Goal: Information Seeking & Learning: Learn about a topic

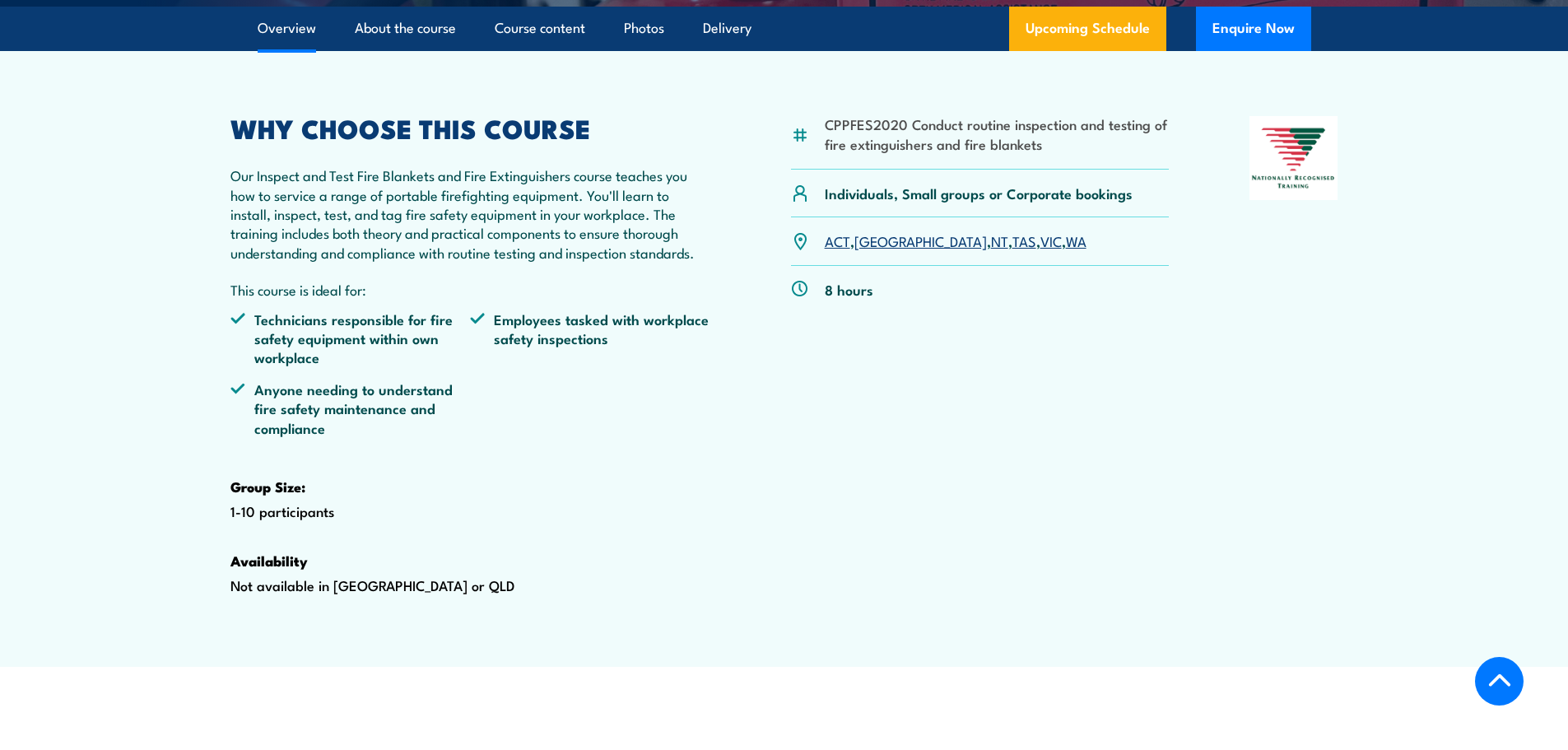
scroll to position [83, 0]
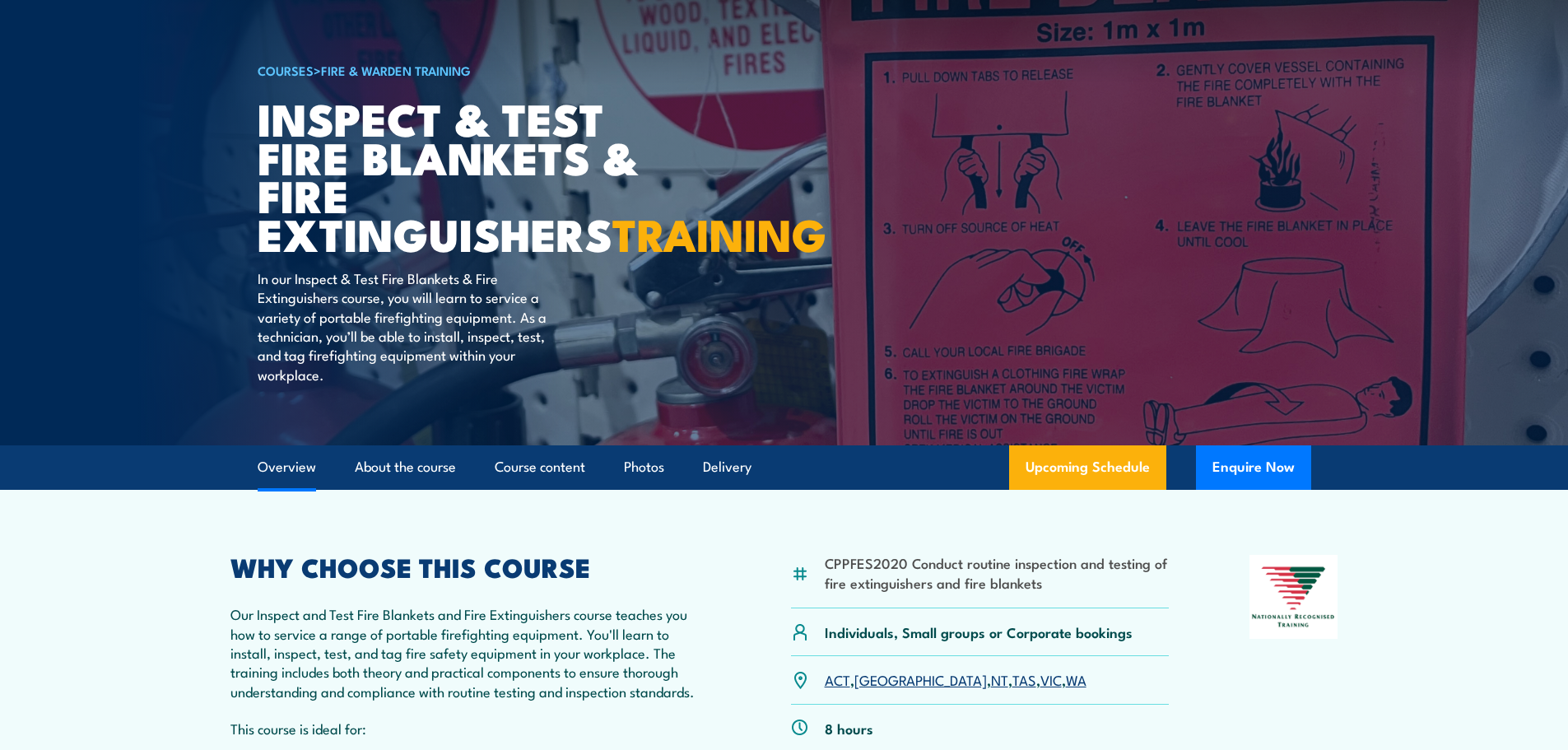
click at [296, 489] on link "Overview" at bounding box center [286, 467] width 59 height 43
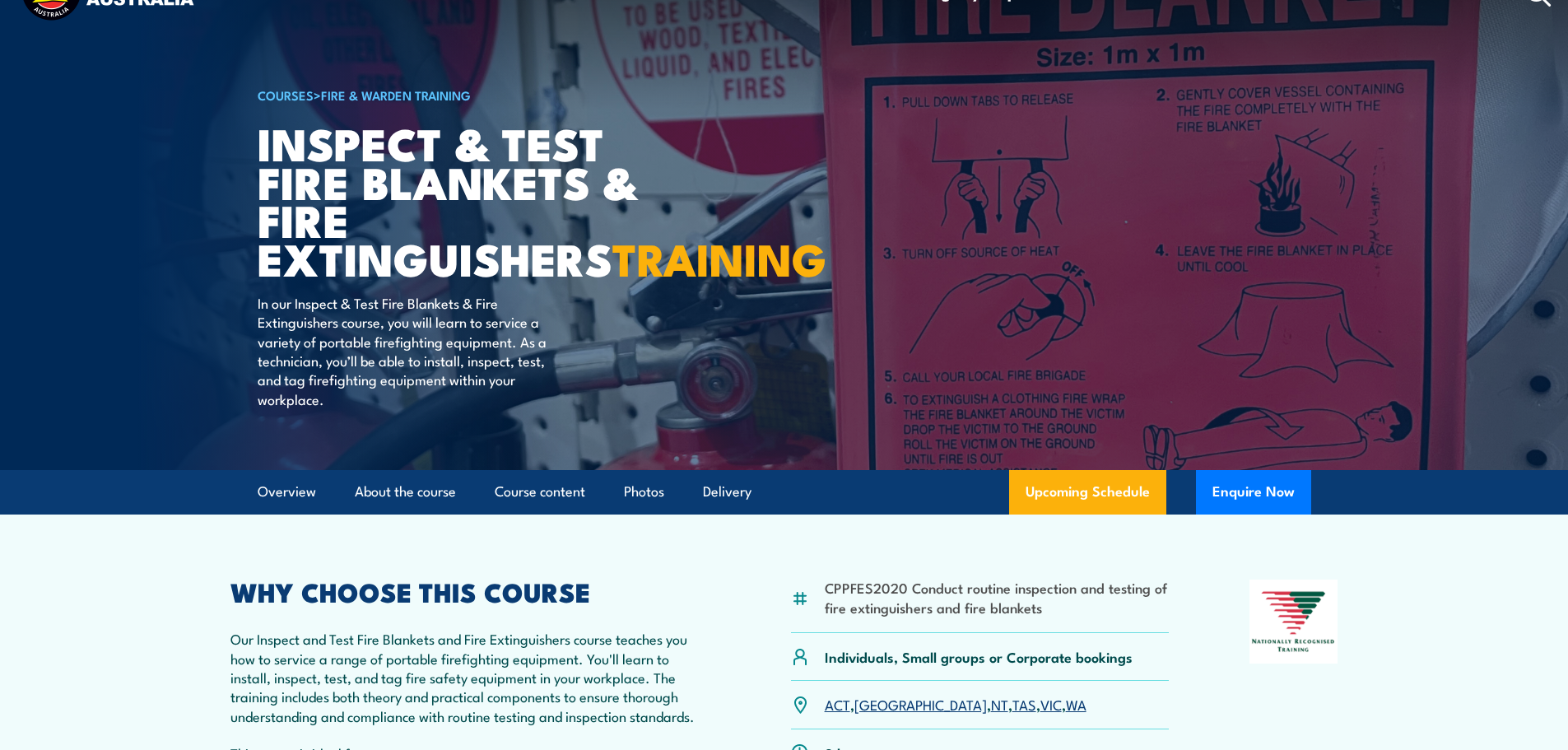
scroll to position [0, 0]
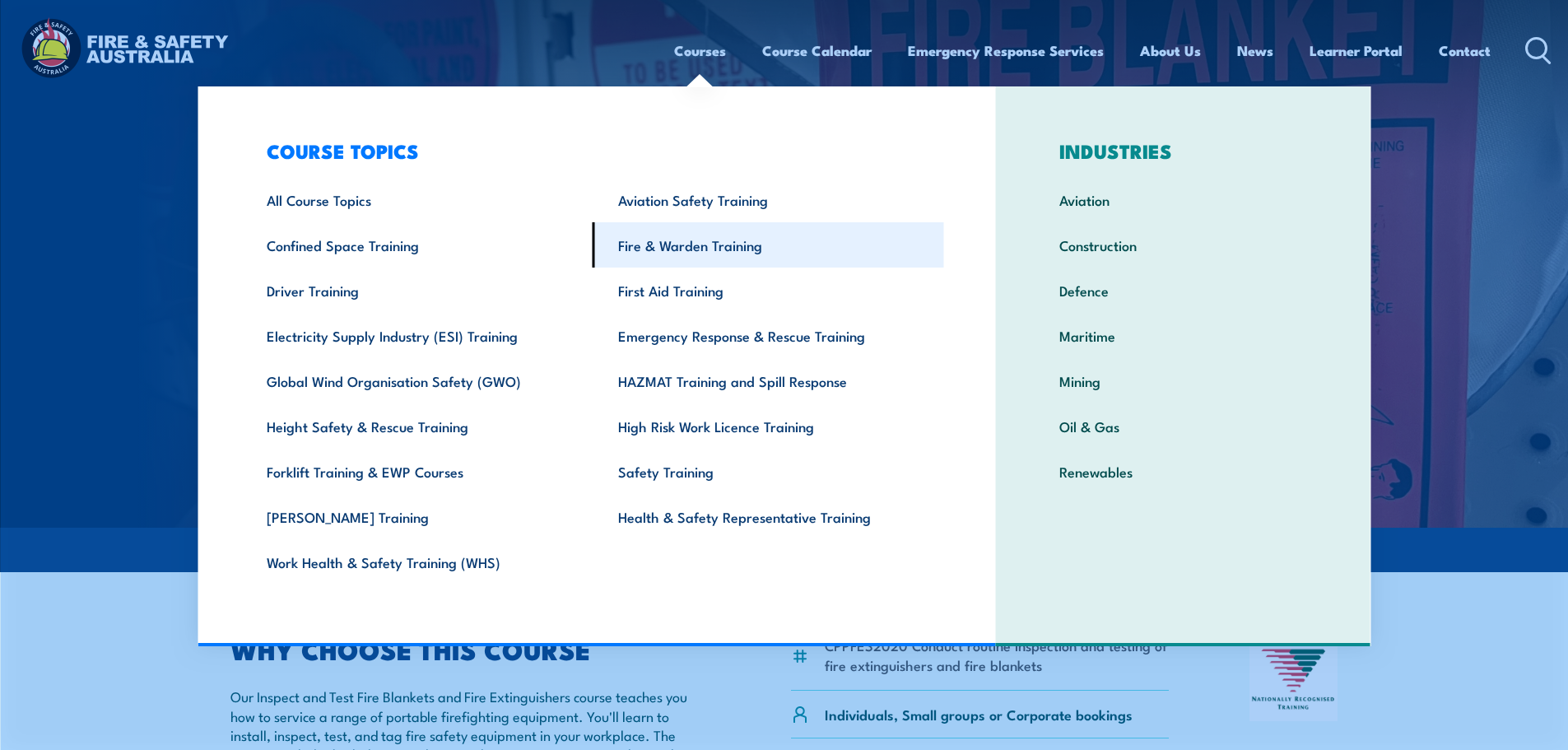
click at [649, 254] on link "Fire & Warden Training" at bounding box center [768, 245] width 352 height 45
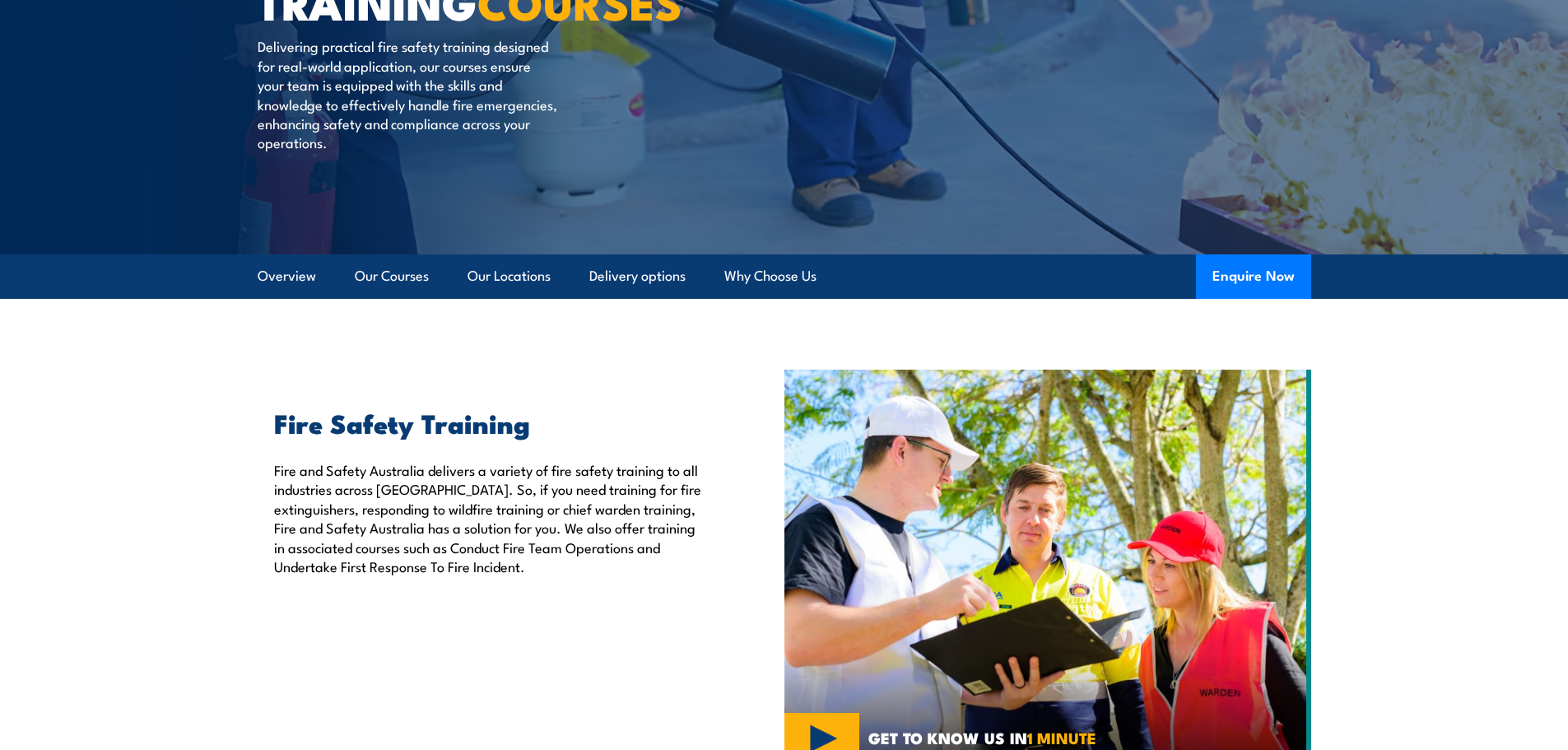
scroll to position [412, 0]
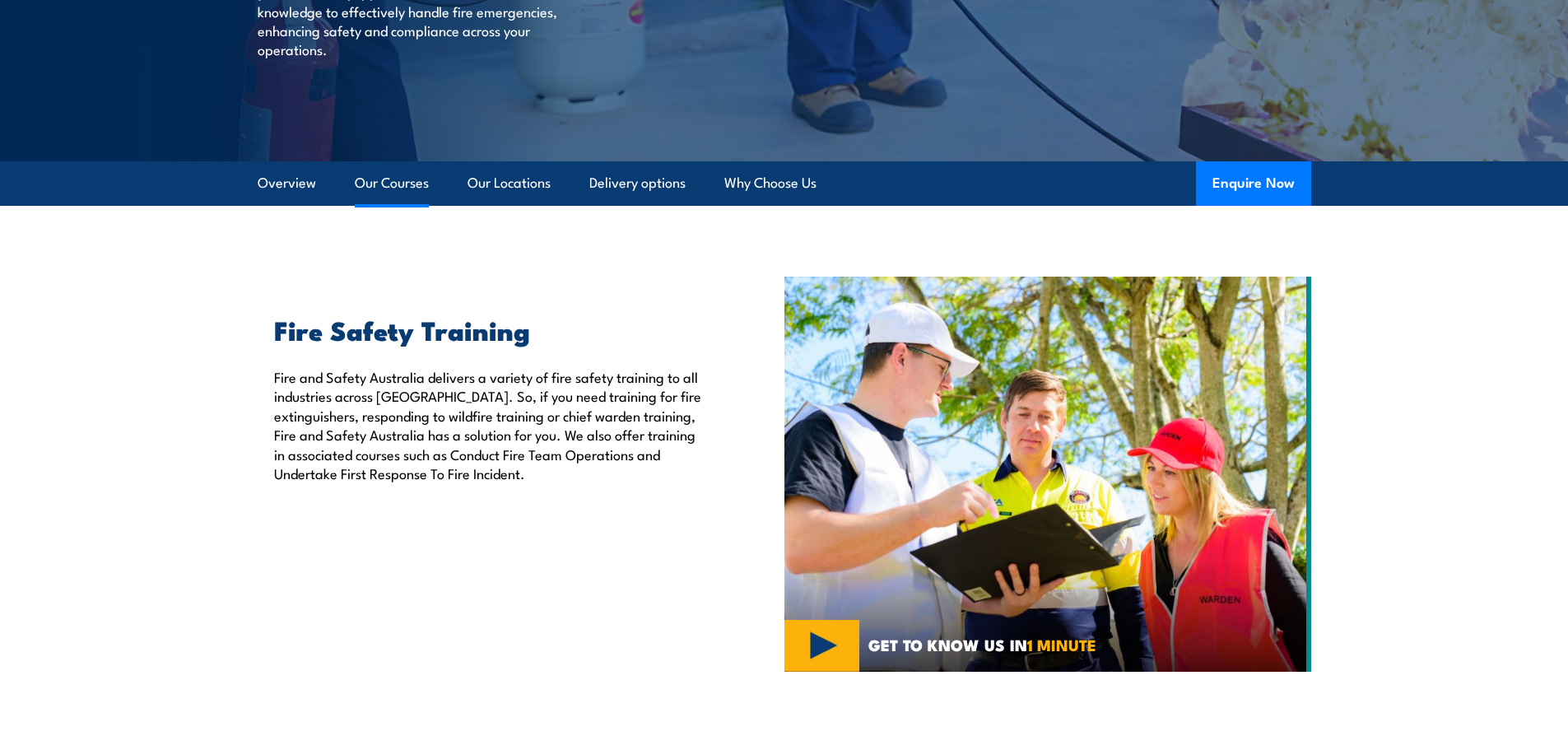
click at [387, 190] on link "Our Courses" at bounding box center [392, 182] width 74 height 43
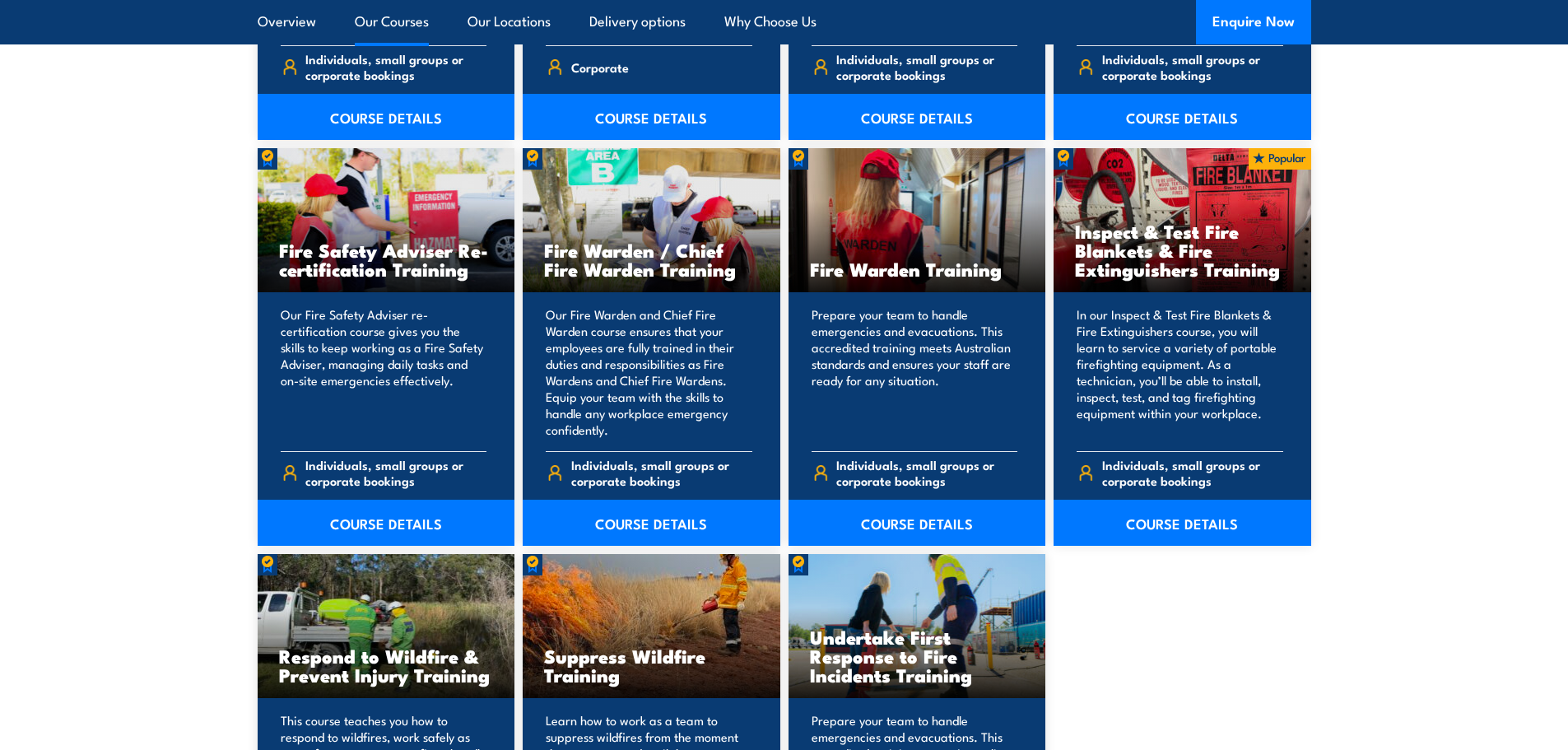
scroll to position [2504, 0]
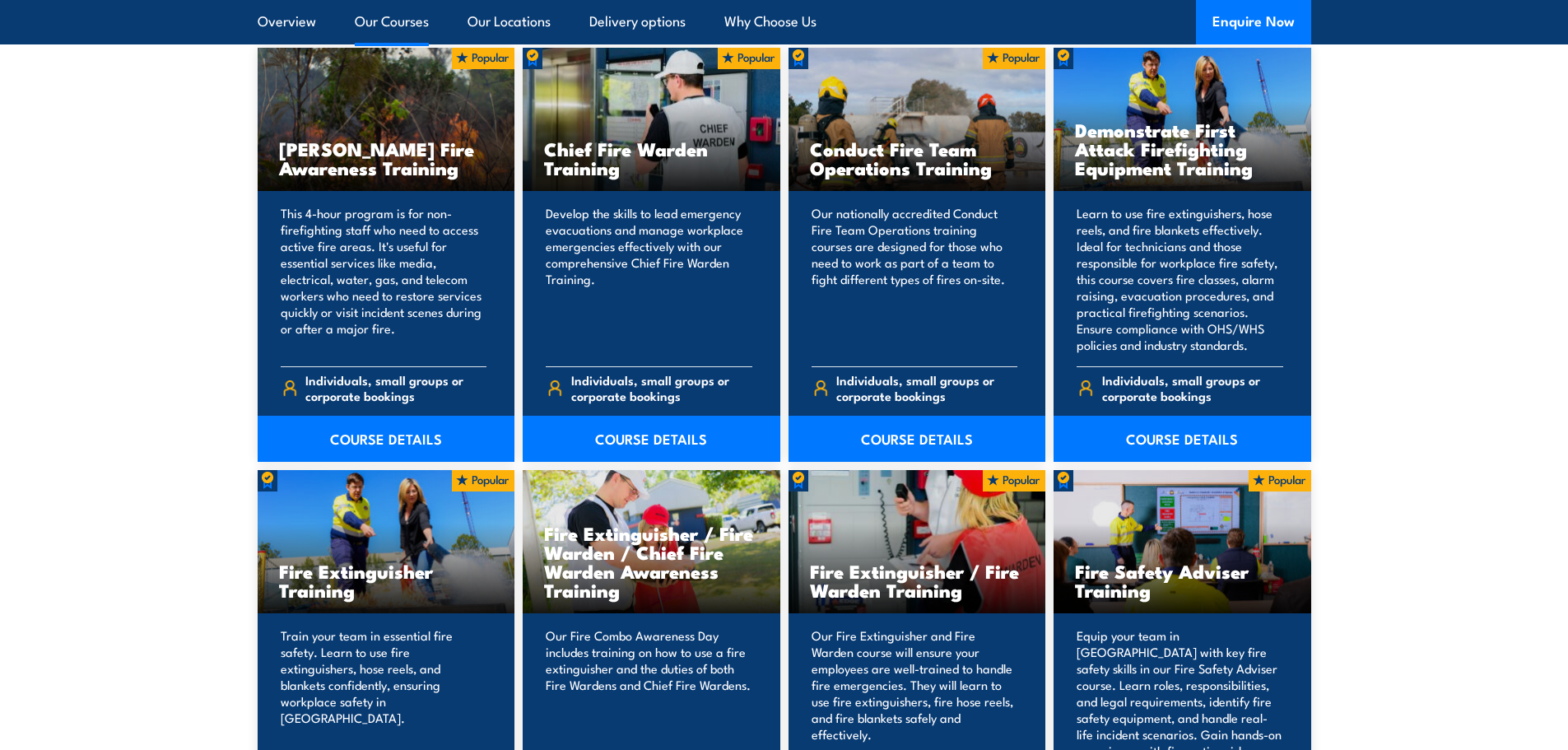
scroll to position [1453, 0]
